Goal: Book appointment/travel/reservation

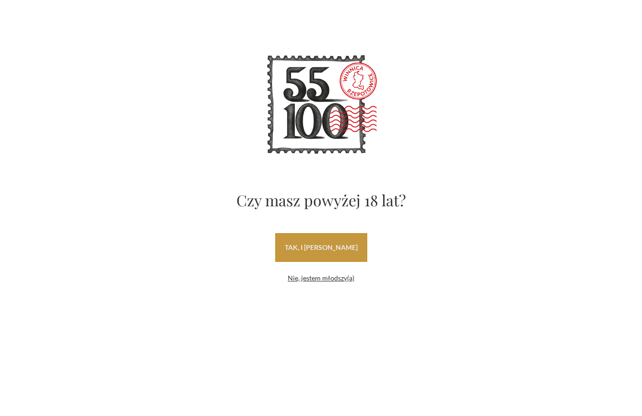
click at [327, 251] on link "tak, i uwielbiam wino" at bounding box center [321, 247] width 92 height 29
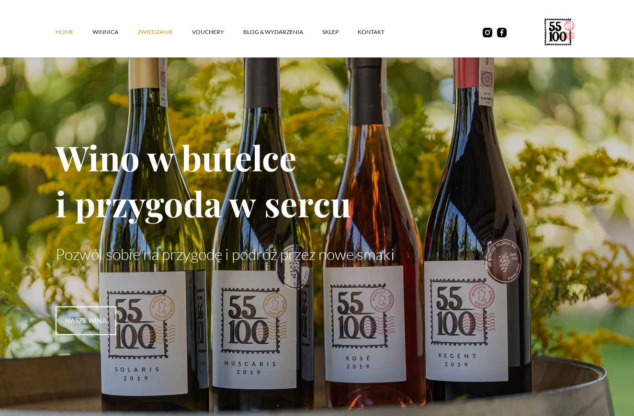
click at [156, 34] on link "ZWIEDZANIE" at bounding box center [165, 32] width 55 height 29
